Goal: Task Accomplishment & Management: Use online tool/utility

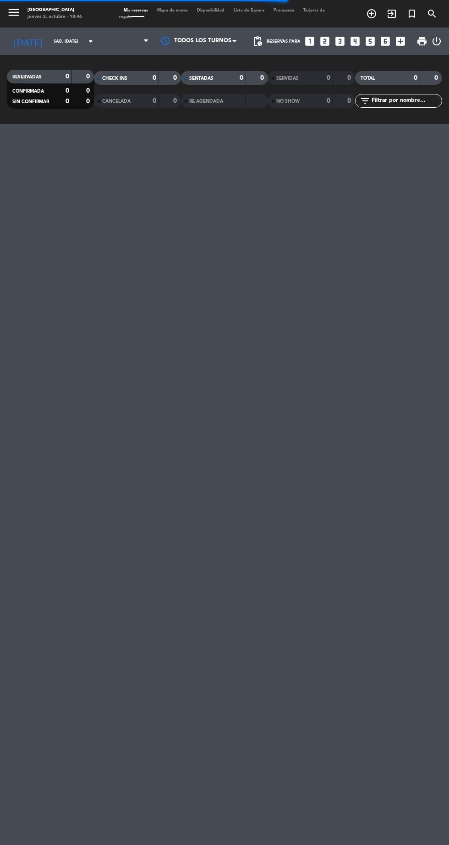
click at [59, 41] on input "sáb. [DATE]" at bounding box center [78, 41] width 58 height 14
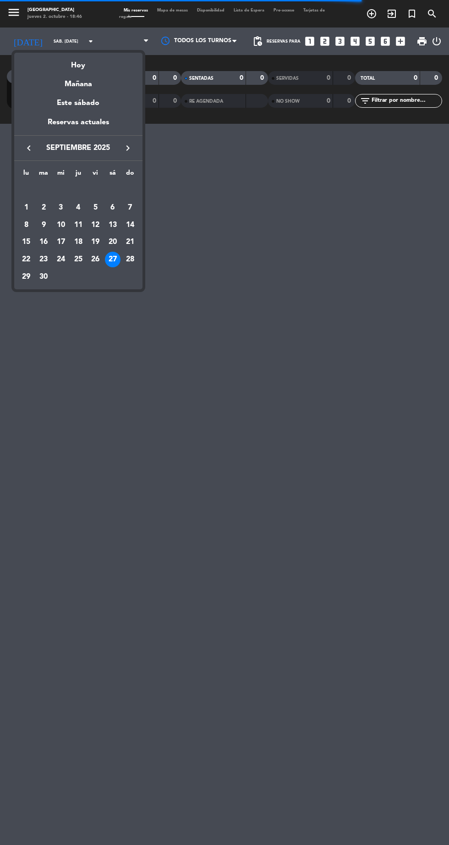
click at [126, 148] on icon "keyboard_arrow_right" at bounding box center [127, 148] width 11 height 11
click at [78, 207] on div "2" at bounding box center [79, 208] width 16 height 16
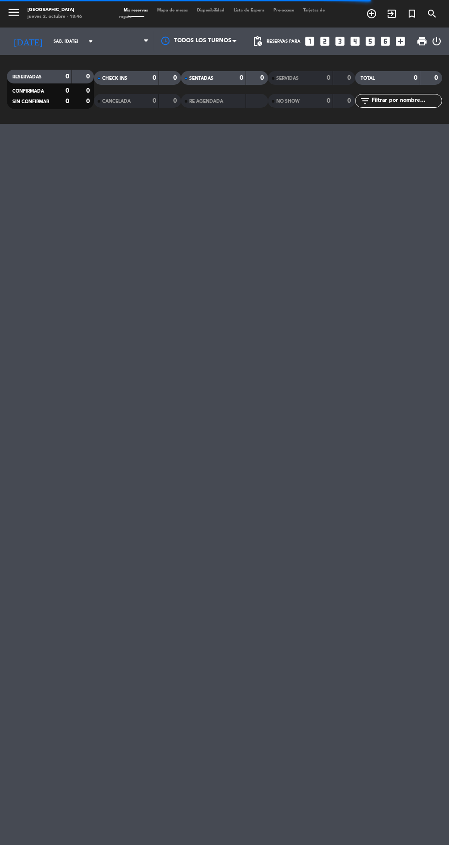
type input "[DEMOGRAPHIC_DATA] [DATE]"
click at [159, 10] on span "Mapa de mesas" at bounding box center [173, 10] width 40 height 4
click at [171, 10] on span "Mapa de mesas" at bounding box center [173, 10] width 40 height 4
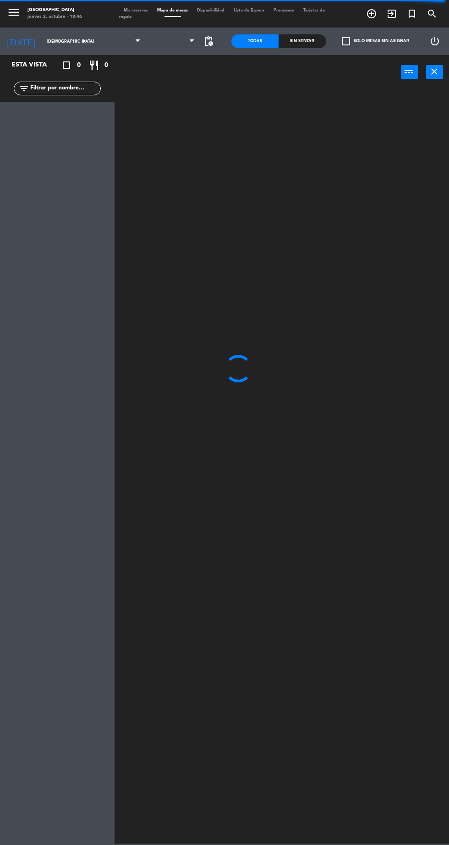
click at [121, 39] on span at bounding box center [119, 41] width 54 height 20
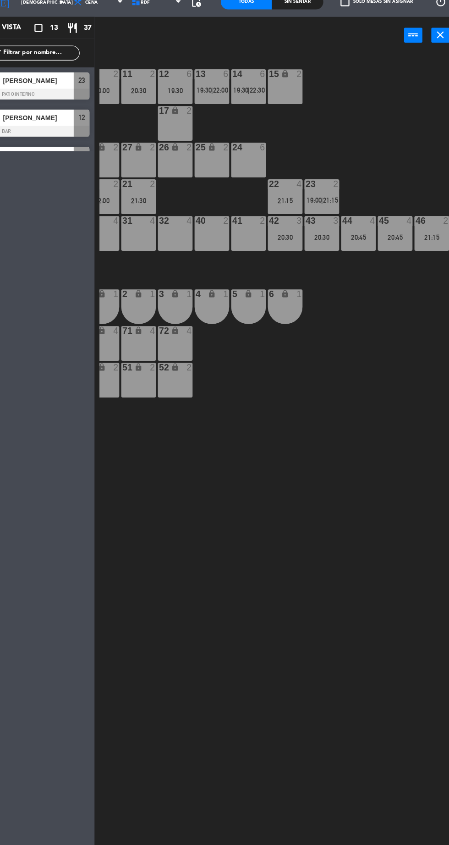
scroll to position [2, 0]
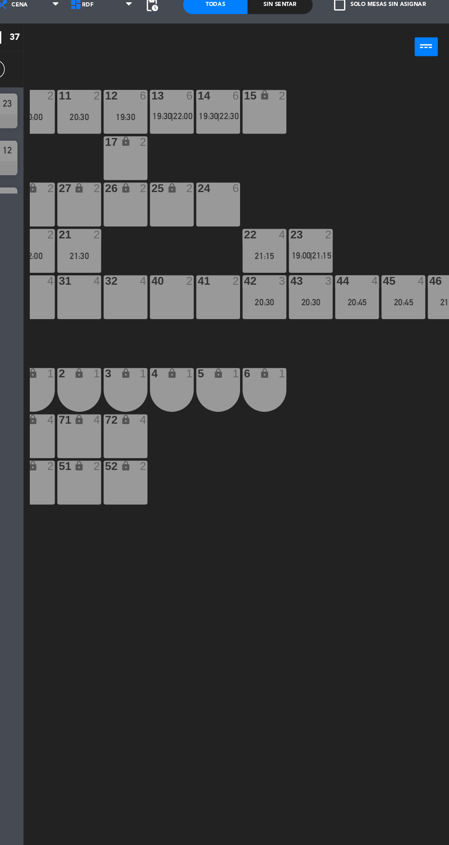
click at [234, 108] on div "14" at bounding box center [241, 108] width 15 height 8
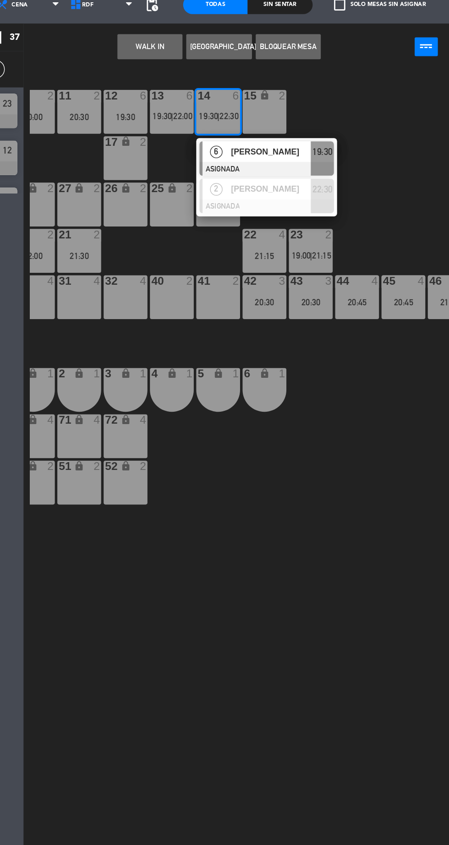
click at [311, 151] on span "[PERSON_NAME]" at bounding box center [296, 149] width 59 height 10
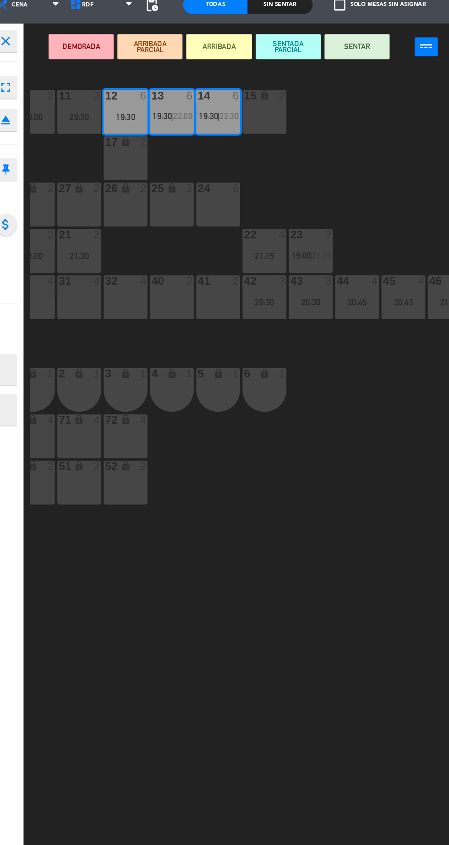
click at [258, 188] on div "24 6" at bounding box center [257, 187] width 32 height 32
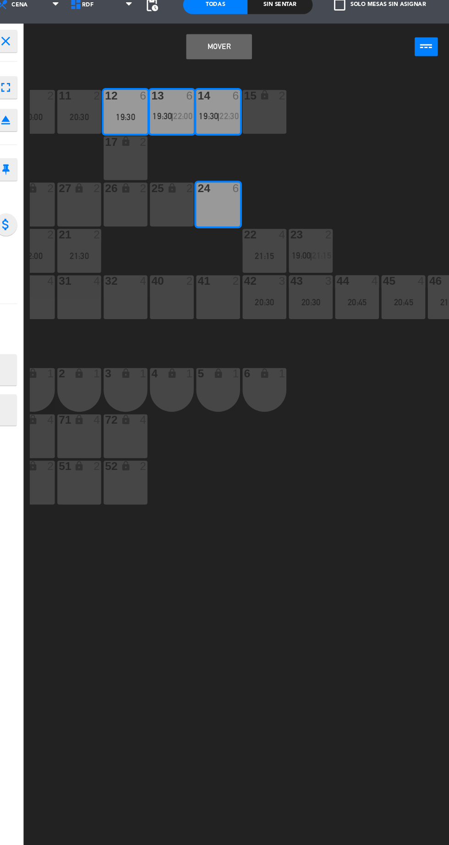
click at [273, 73] on button "Mover" at bounding box center [258, 72] width 48 height 18
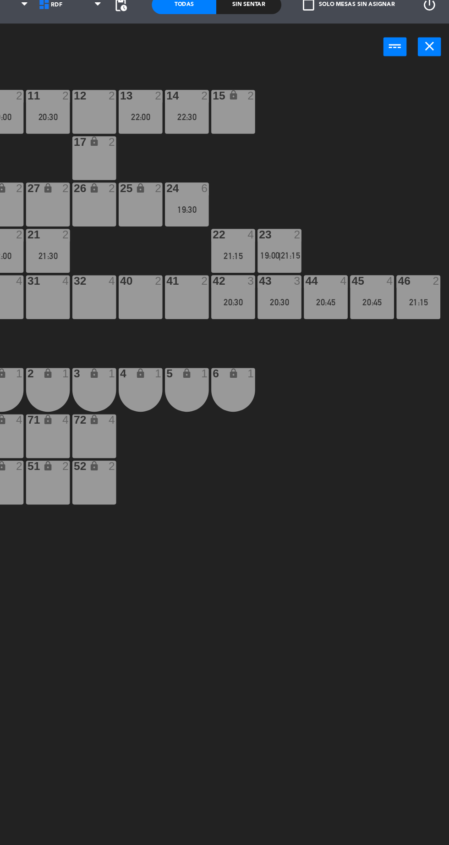
click at [289, 222] on div "21:15" at bounding box center [291, 225] width 32 height 6
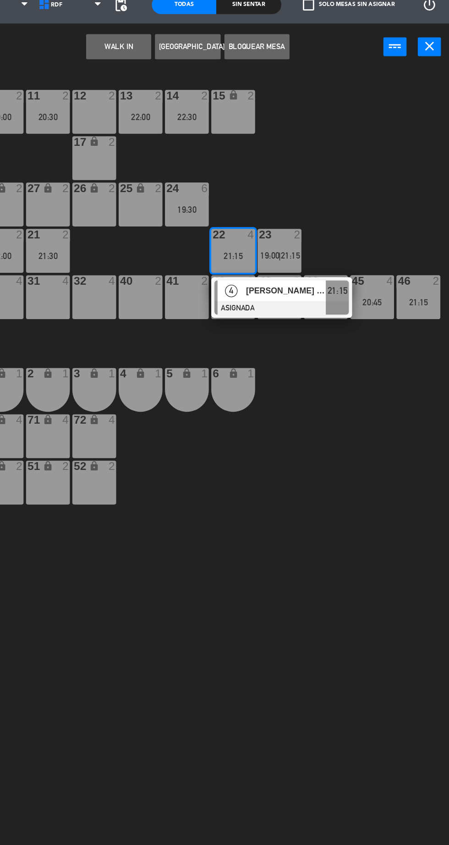
click at [156, 251] on div "31 4" at bounding box center [155, 255] width 32 height 32
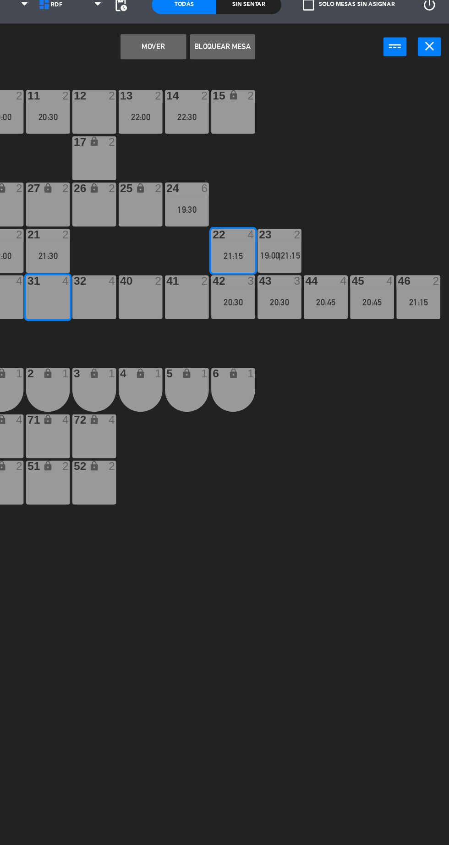
click at [244, 67] on button "Mover" at bounding box center [233, 72] width 48 height 18
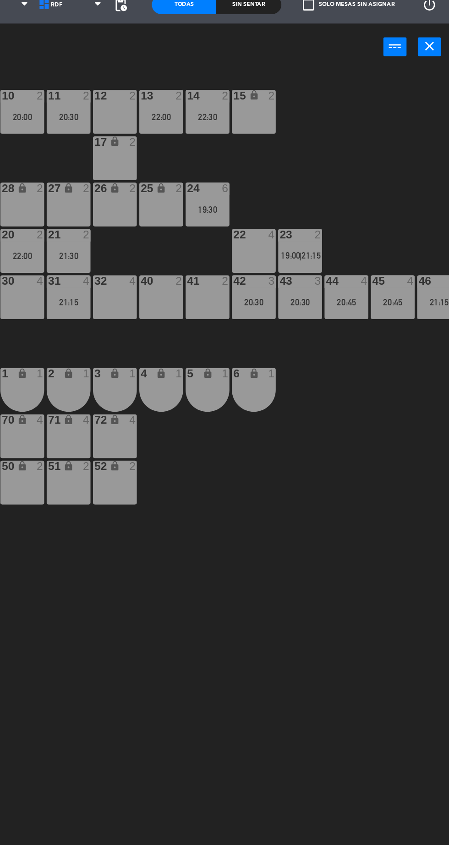
scroll to position [0, 0]
click at [313, 252] on div "42 3 20:30" at bounding box center [306, 255] width 32 height 32
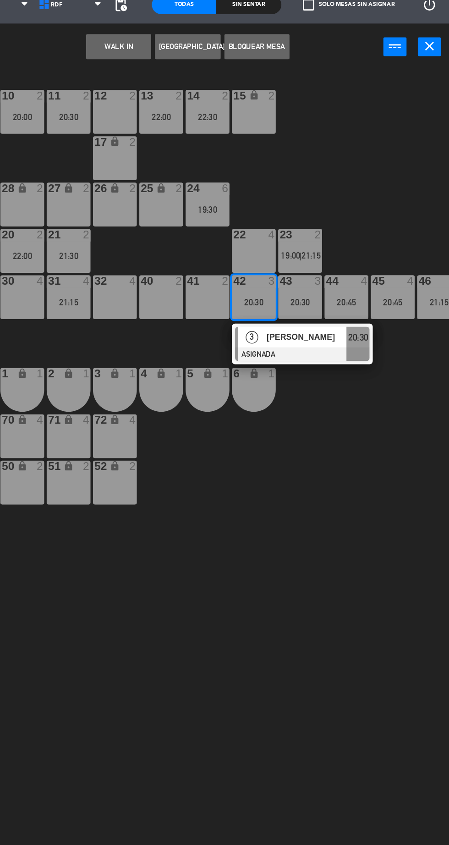
click at [126, 256] on div "30 4" at bounding box center [137, 255] width 32 height 32
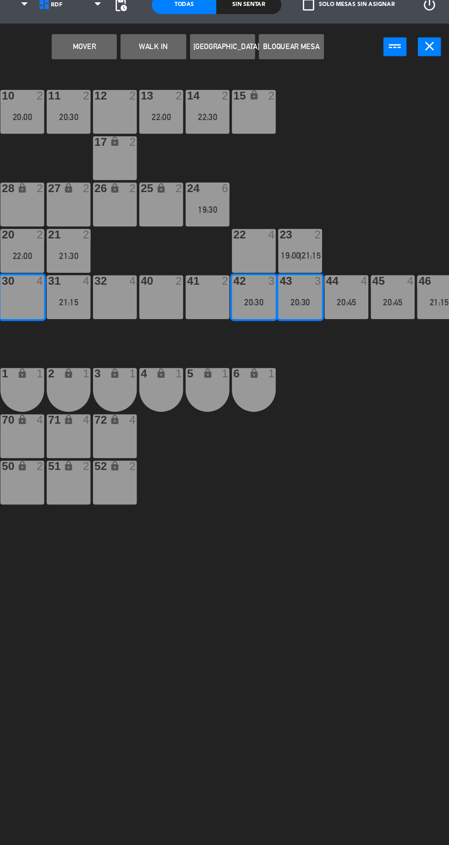
click at [189, 72] on button "Mover" at bounding box center [182, 72] width 48 height 18
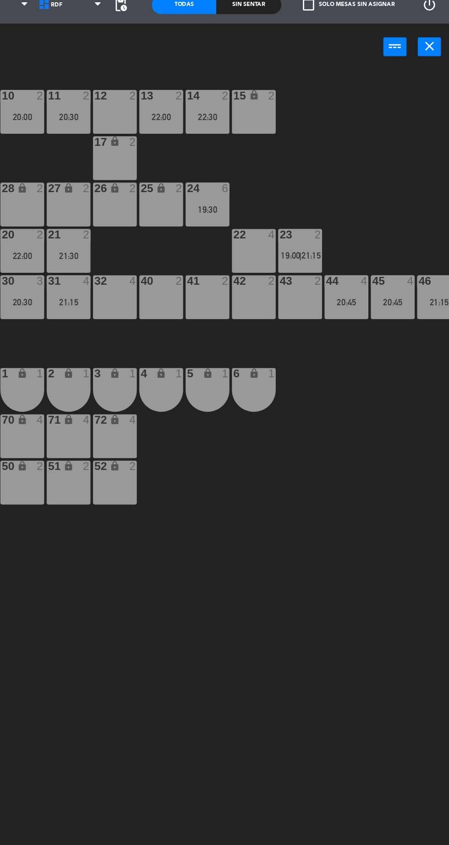
scroll to position [0, 15]
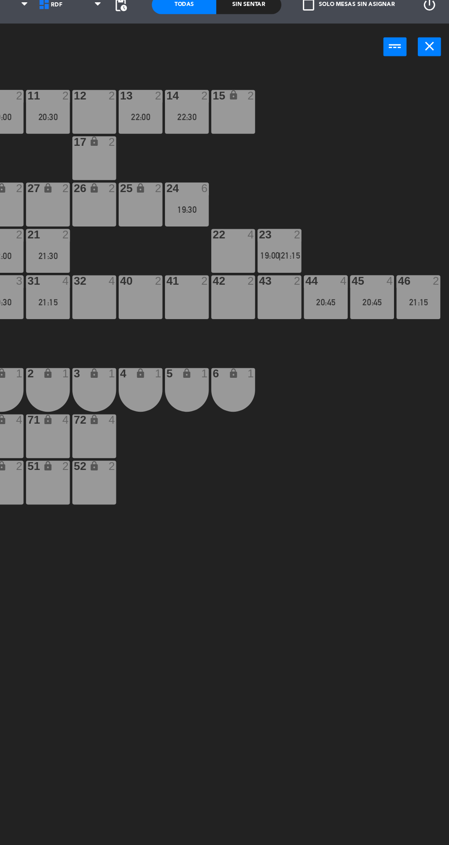
click at [359, 270] on div "44 4 20:45" at bounding box center [359, 255] width 32 height 32
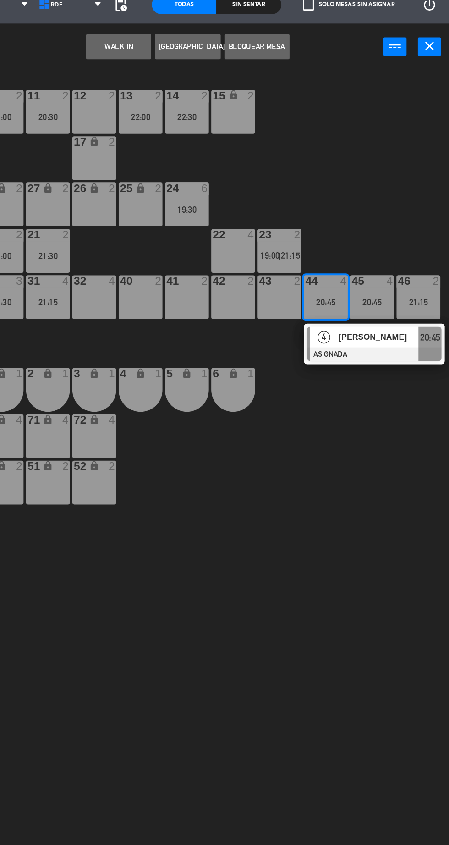
click at [186, 256] on div "32 4" at bounding box center [189, 255] width 32 height 32
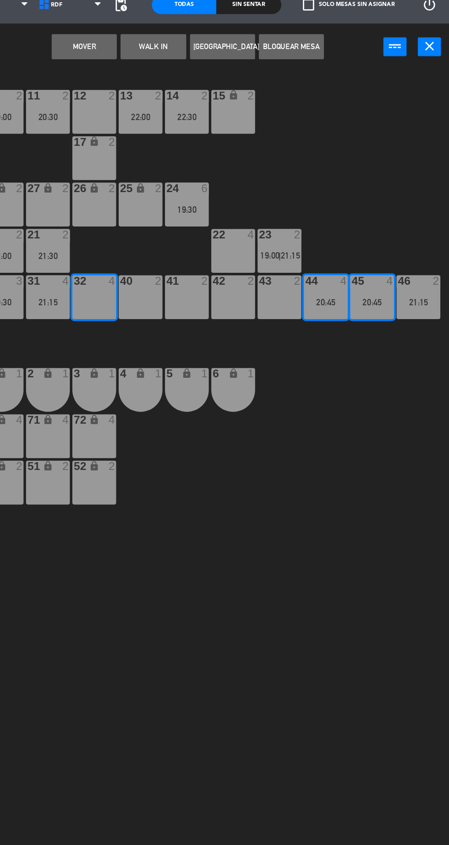
click at [183, 71] on button "Mover" at bounding box center [182, 72] width 48 height 18
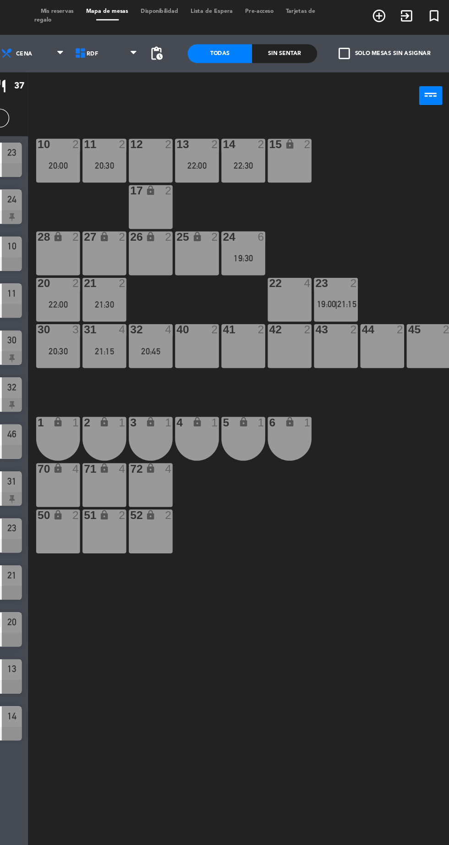
scroll to position [0, 1]
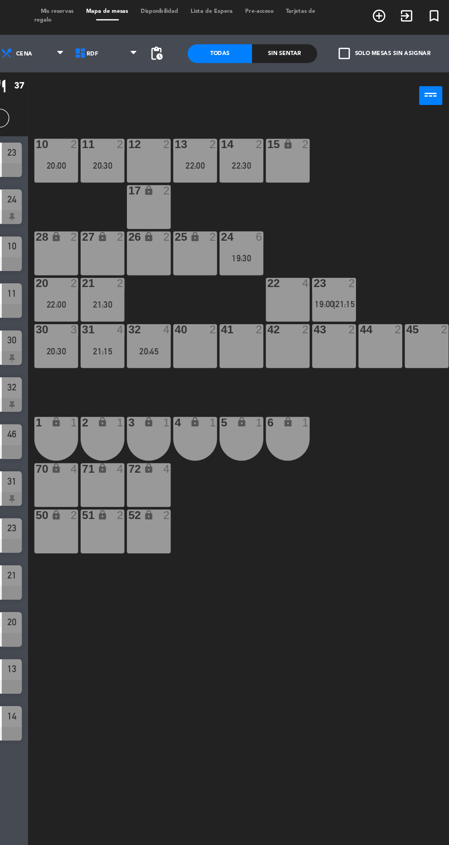
click at [336, 219] on div "23 2 19:00 | 21:15" at bounding box center [339, 221] width 32 height 32
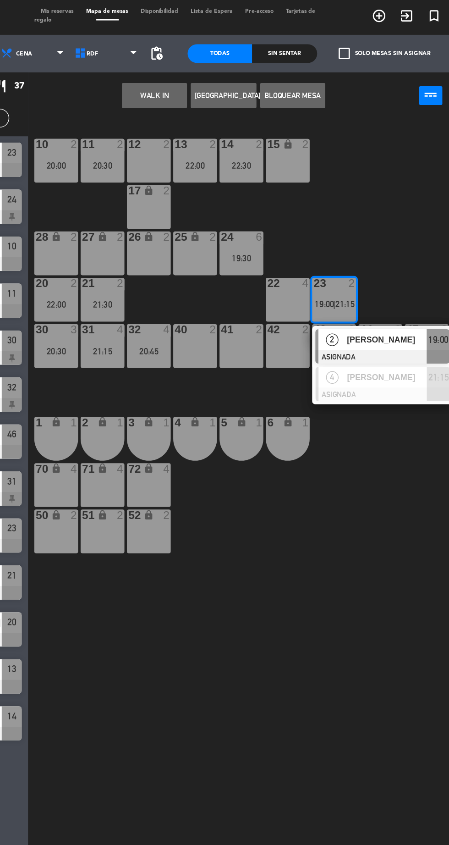
click at [370, 245] on div "[PERSON_NAME]" at bounding box center [377, 250] width 60 height 15
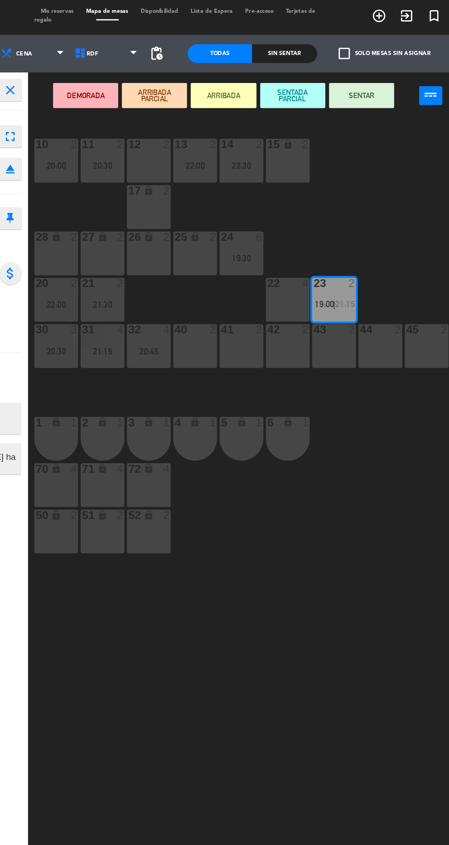
click at [128, 187] on div "28 lock 2" at bounding box center [135, 187] width 32 height 32
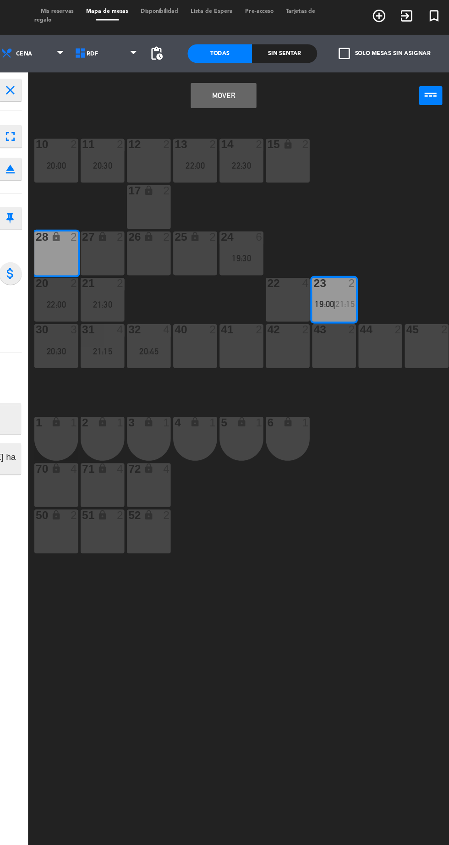
click at [261, 69] on button "Mover" at bounding box center [258, 72] width 48 height 18
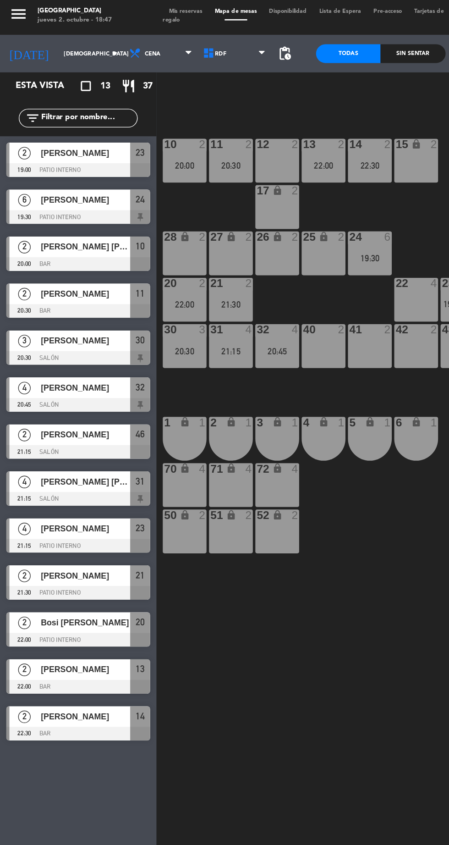
scroll to position [0, 15]
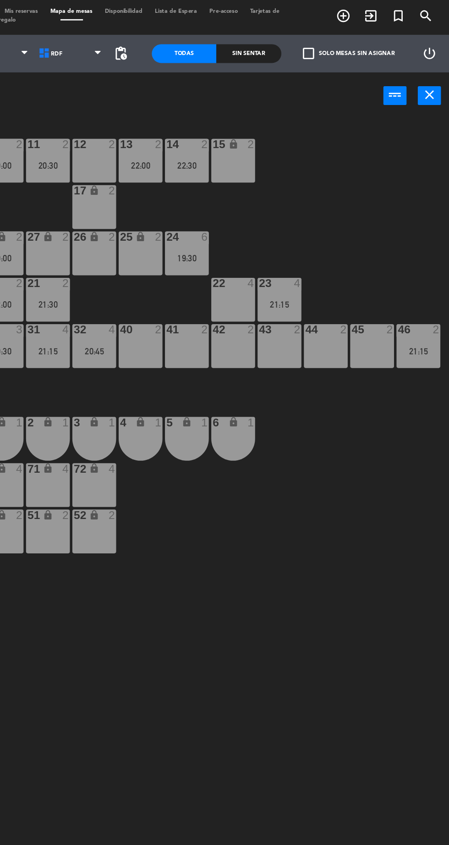
click at [327, 225] on div "21:15" at bounding box center [325, 225] width 32 height 6
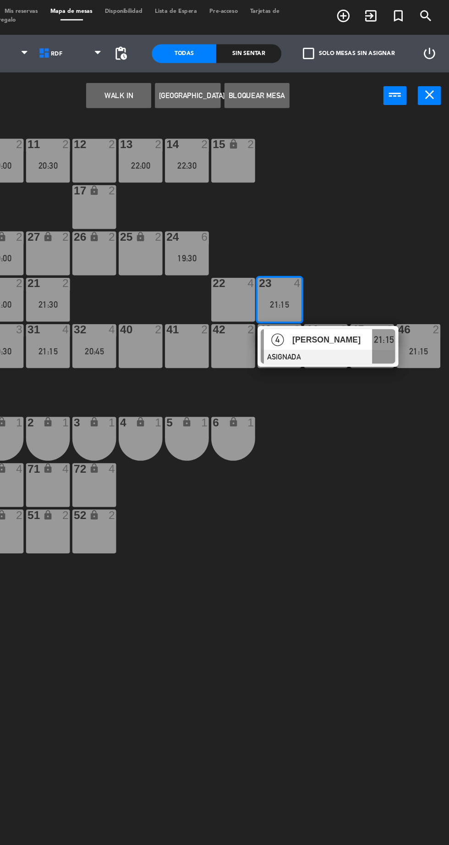
click at [368, 256] on div "[PERSON_NAME]" at bounding box center [364, 250] width 60 height 15
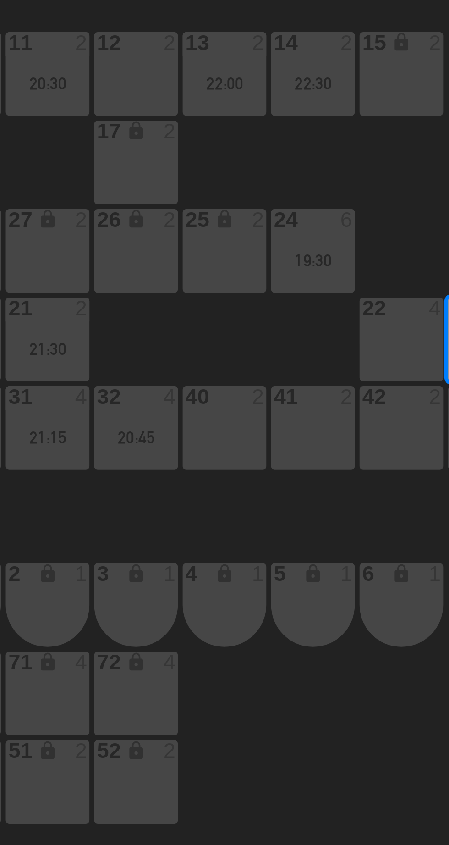
click at [247, 264] on div "41 2" at bounding box center [257, 255] width 32 height 32
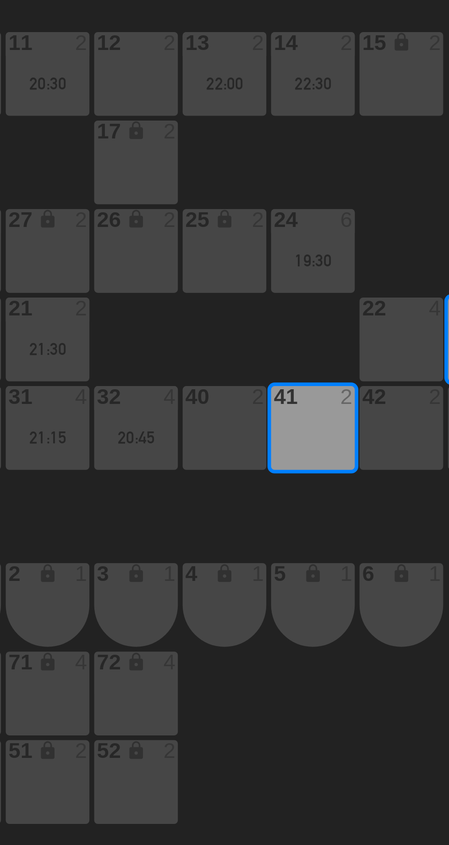
click at [219, 267] on div "40 2" at bounding box center [223, 255] width 32 height 32
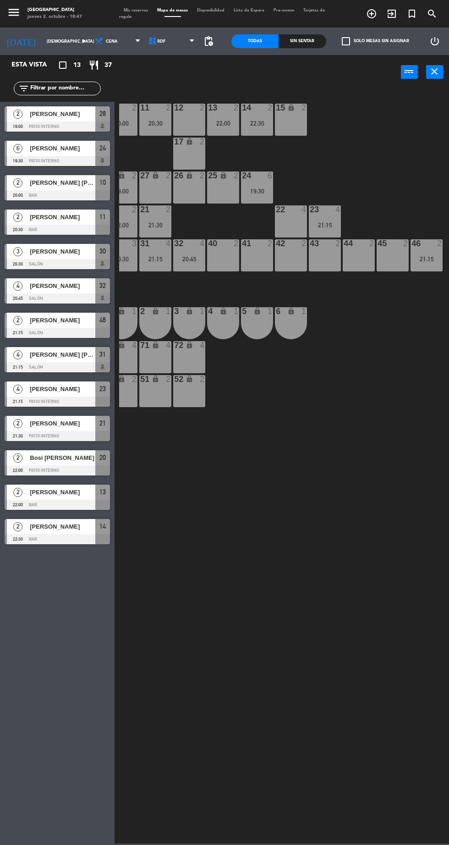
scroll to position [4, 0]
click at [333, 225] on div "21:15" at bounding box center [325, 225] width 32 height 6
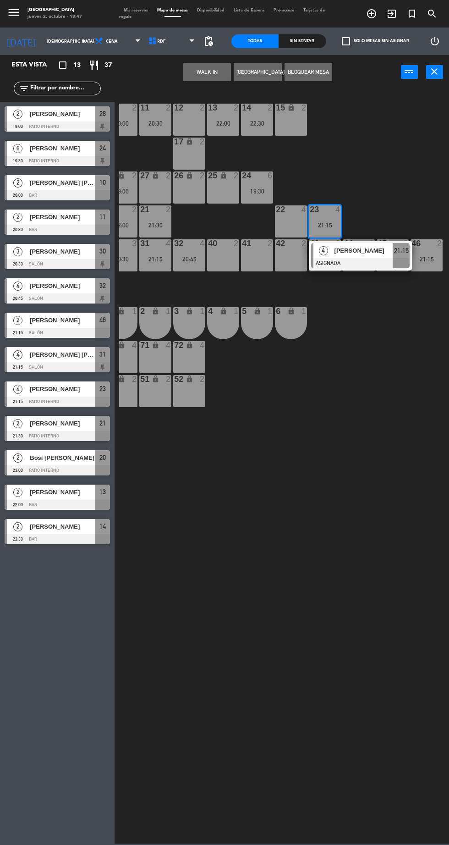
click at [366, 250] on span "[PERSON_NAME]" at bounding box center [364, 251] width 59 height 10
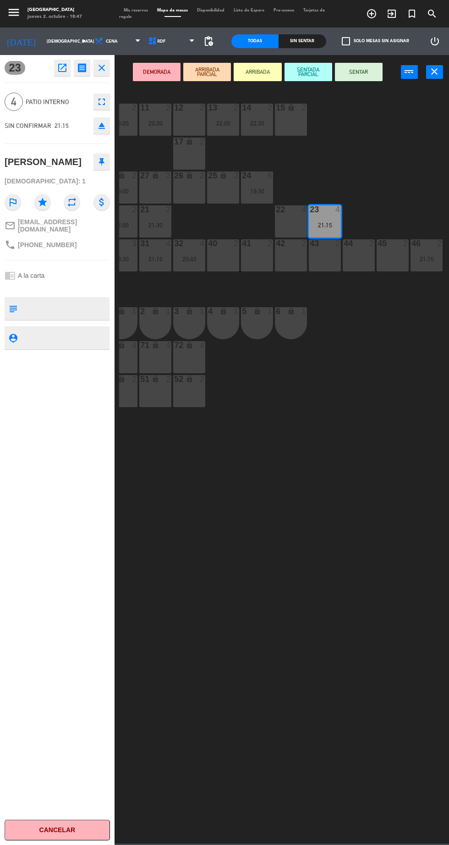
click at [249, 258] on div "41 2" at bounding box center [257, 255] width 32 height 32
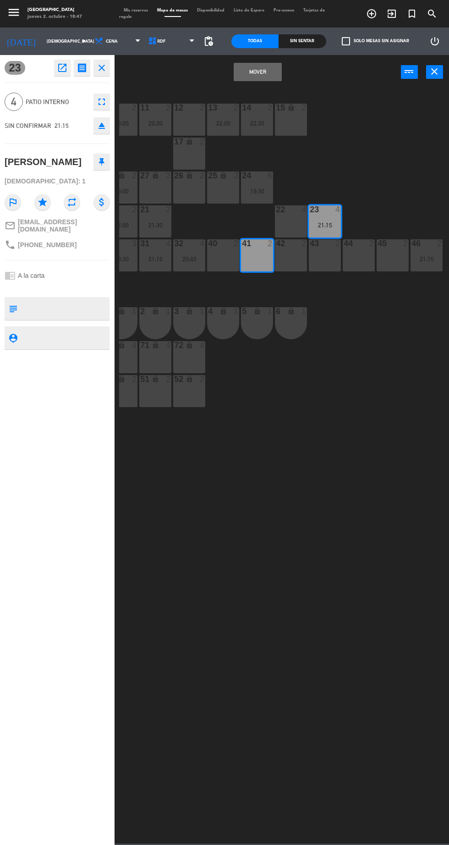
click at [224, 258] on div "40 2" at bounding box center [223, 255] width 32 height 32
click at [264, 70] on button "Mover y Unir" at bounding box center [258, 72] width 48 height 18
